Goal: Navigation & Orientation: Find specific page/section

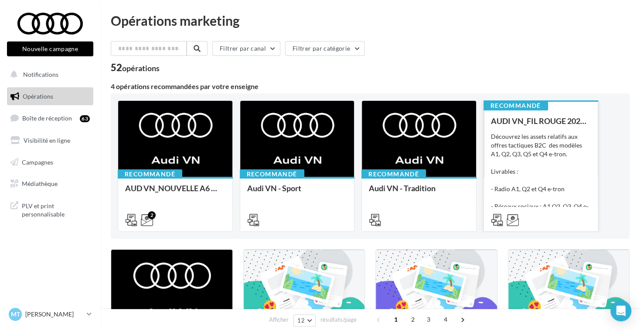
click at [561, 177] on div "Découvrez les assets relatifs aux offres tactiques B2C des modèles A1, Q2, Q3, …" at bounding box center [541, 175] width 100 height 87
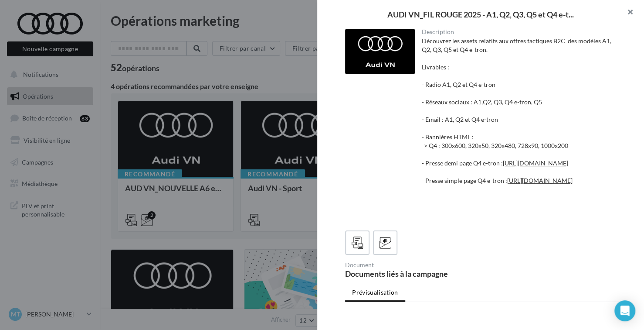
click at [624, 15] on button "button" at bounding box center [627, 13] width 35 height 26
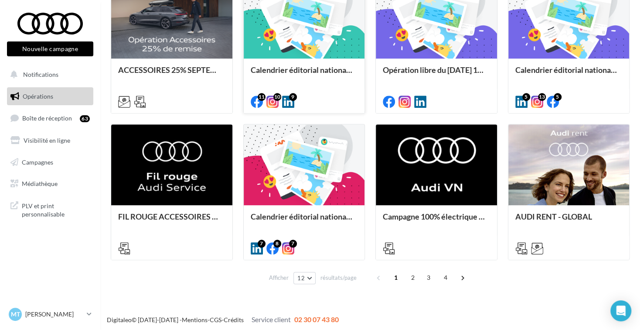
scroll to position [420, 0]
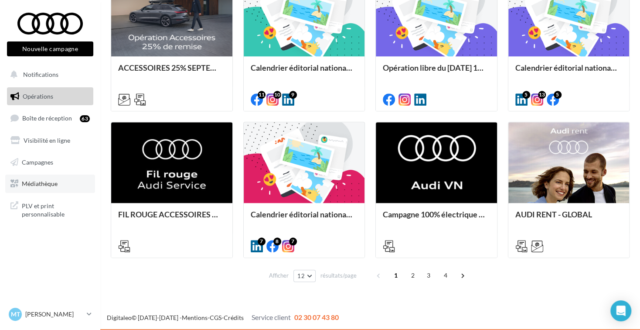
click at [55, 180] on span "Médiathèque" at bounding box center [40, 183] width 36 height 7
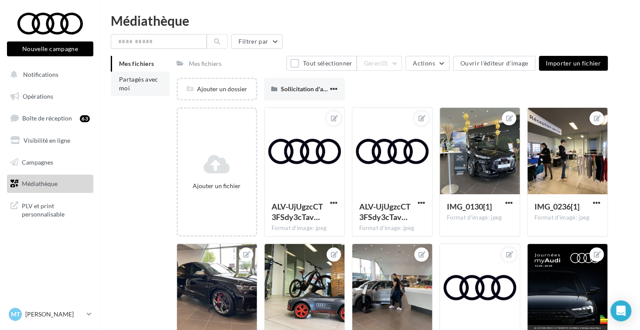
click at [148, 92] on li "Partagés avec moi" at bounding box center [140, 84] width 59 height 24
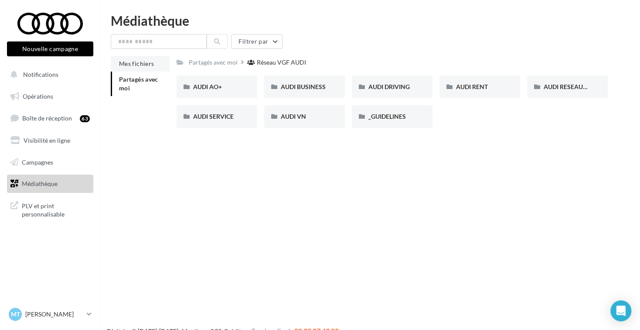
click at [148, 67] on span "Mes fichiers" at bounding box center [136, 63] width 35 height 7
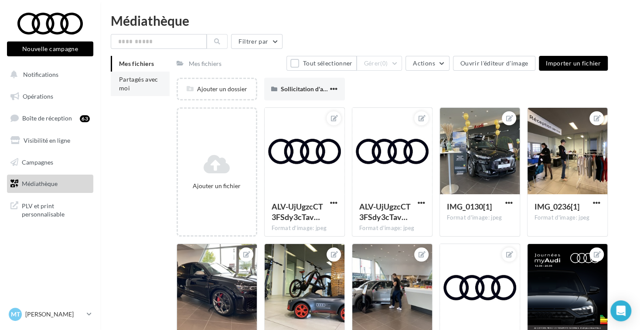
click at [161, 82] on li "Partagés avec moi" at bounding box center [140, 84] width 59 height 24
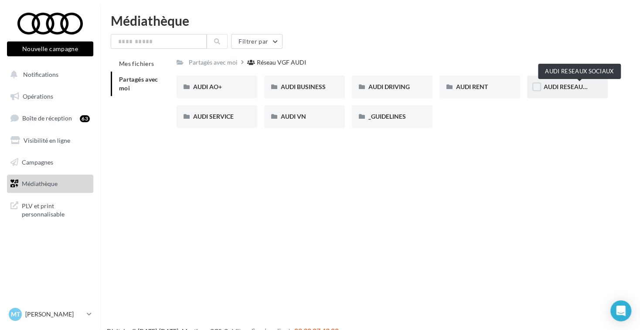
click at [570, 86] on span "AUDI RESEAUX SOCIAUX" at bounding box center [580, 86] width 72 height 7
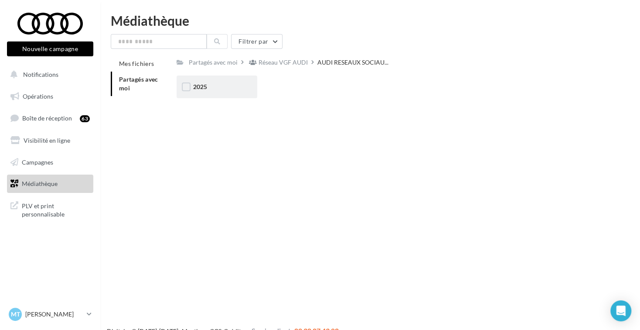
click at [202, 95] on div "2025" at bounding box center [217, 86] width 81 height 23
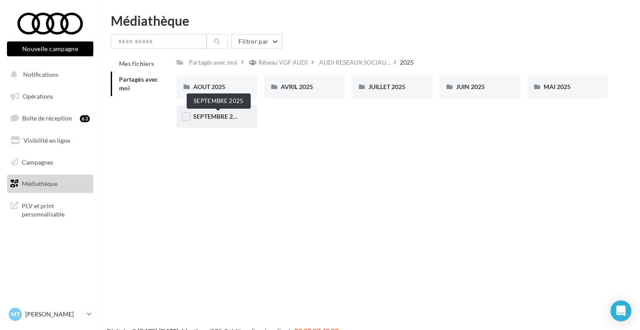
click at [211, 117] on span "SEPTEMBRE 2025" at bounding box center [218, 115] width 50 height 7
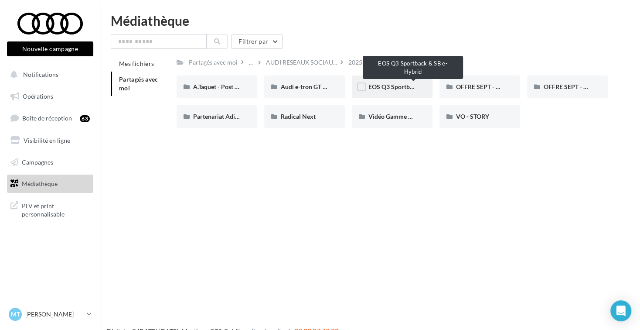
click at [397, 85] on span "EOS Q3 Sportback & SB e-Hybrid" at bounding box center [413, 86] width 91 height 7
